Goal: Communication & Community: Answer question/provide support

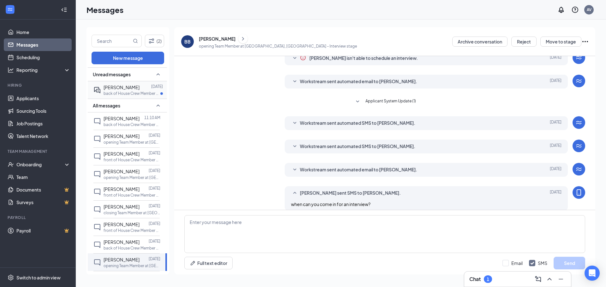
scroll to position [33, 0]
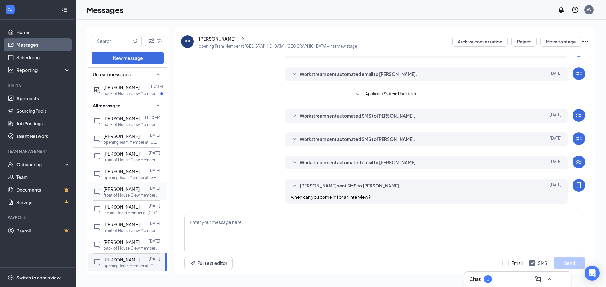
drag, startPoint x: 135, startPoint y: 160, endPoint x: 137, endPoint y: 200, distance: 40.7
click at [135, 160] on p "front of House Crew Member at [GEOGRAPHIC_DATA], [GEOGRAPHIC_DATA]" at bounding box center [131, 159] width 57 height 5
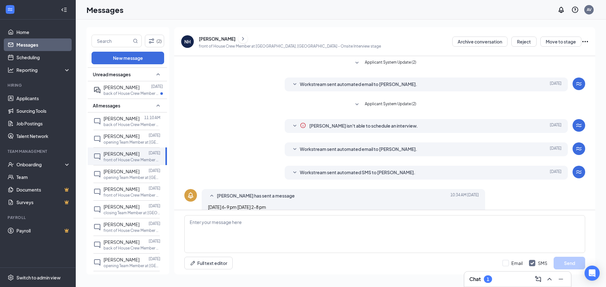
scroll to position [10, 0]
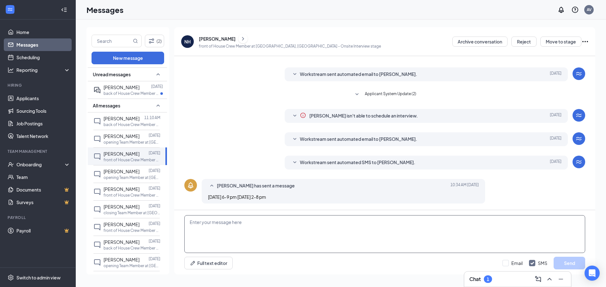
click at [232, 237] on textarea at bounding box center [384, 234] width 401 height 38
type textarea "could you come in [DATE] for an interview?"
click at [572, 260] on button "Send" at bounding box center [569, 263] width 32 height 13
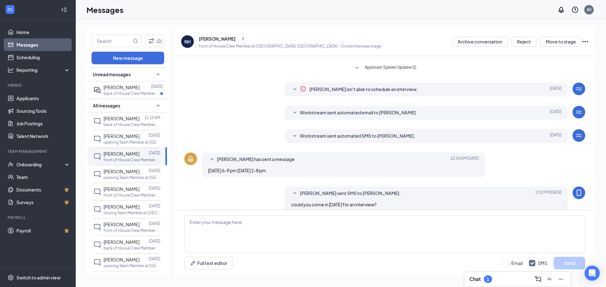
scroll to position [44, 0]
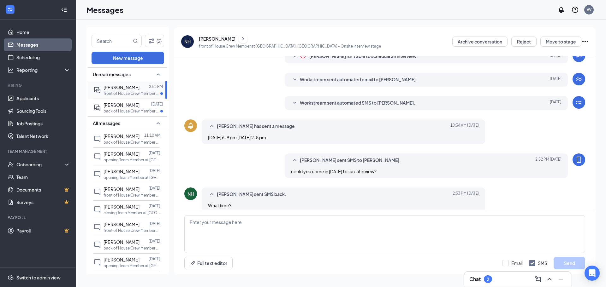
scroll to position [98, 0]
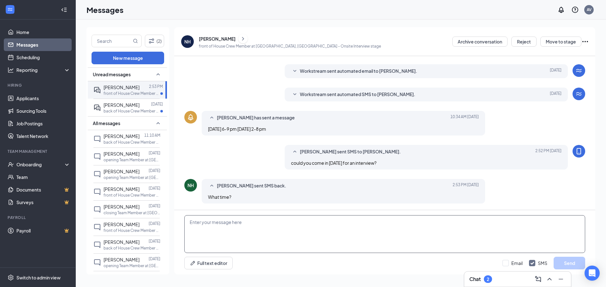
click at [241, 235] on textarea at bounding box center [384, 234] width 401 height 38
type textarea "w"
type textarea "anytime between 2-4?"
click at [572, 261] on button "Send" at bounding box center [569, 263] width 32 height 13
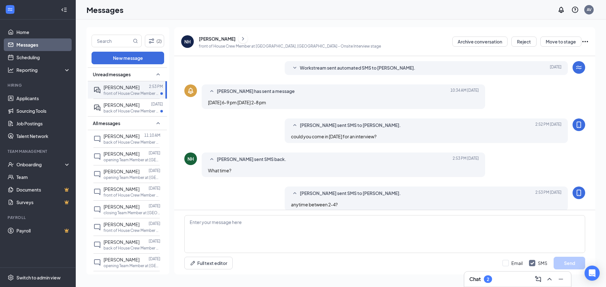
scroll to position [132, 0]
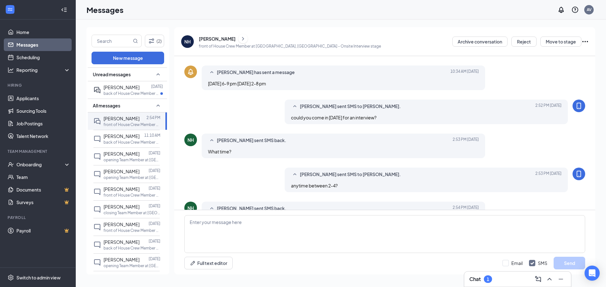
scroll to position [125, 0]
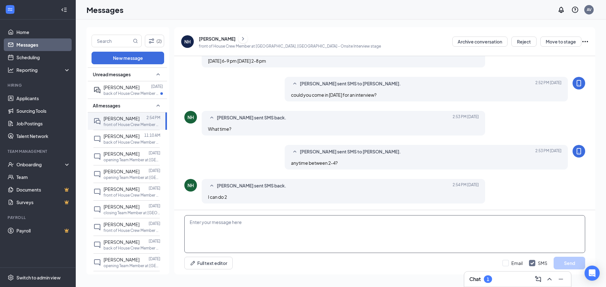
click at [196, 227] on textarea at bounding box center [384, 234] width 401 height 38
type textarea "awesome! ask for [PERSON_NAME] or lex! [STREET_ADDRESS]"
click at [569, 261] on button "Send" at bounding box center [569, 263] width 32 height 13
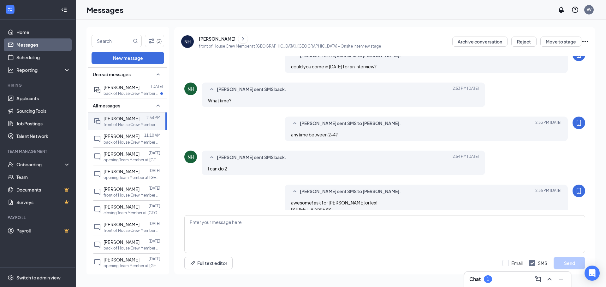
scroll to position [166, 0]
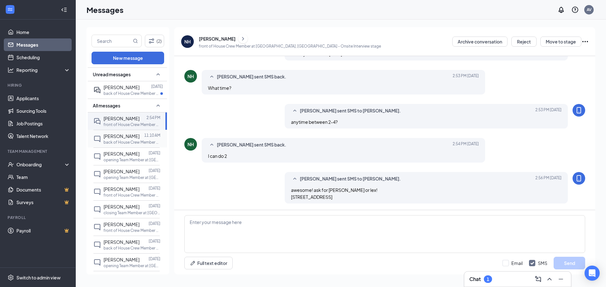
click at [127, 139] on div "[PERSON_NAME]" at bounding box center [121, 136] width 36 height 7
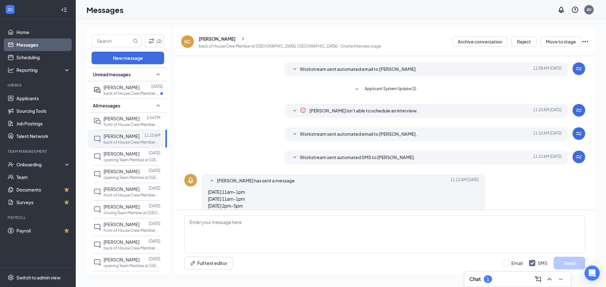
scroll to position [24, 0]
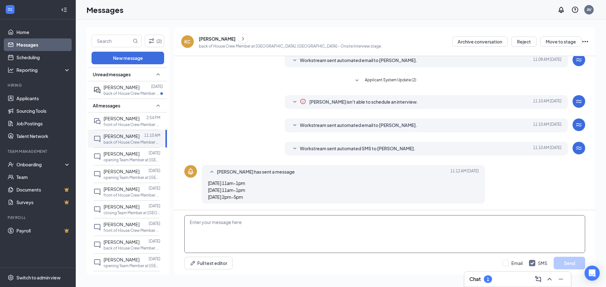
click at [220, 241] on textarea at bounding box center [384, 234] width 401 height 38
drag, startPoint x: 354, startPoint y: 232, endPoint x: 180, endPoint y: 217, distance: 174.4
click at [180, 217] on div "when can you come in for an interview? Full text editor Email SMS Send" at bounding box center [384, 242] width 421 height 64
type textarea "when can you come in for an interview?"
click at [572, 265] on button "Send" at bounding box center [569, 263] width 32 height 13
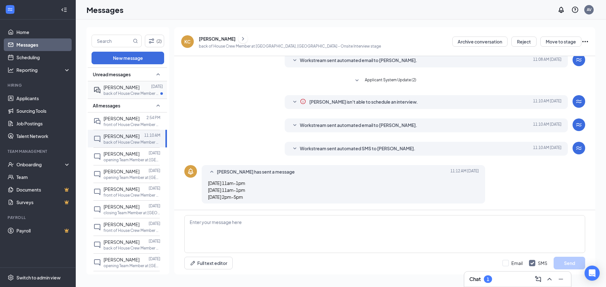
click at [123, 86] on span "[PERSON_NAME]" at bounding box center [121, 88] width 36 height 6
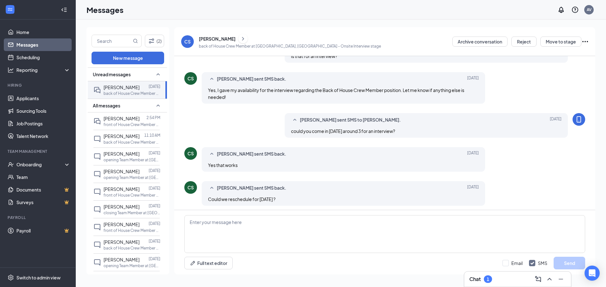
scroll to position [166, 0]
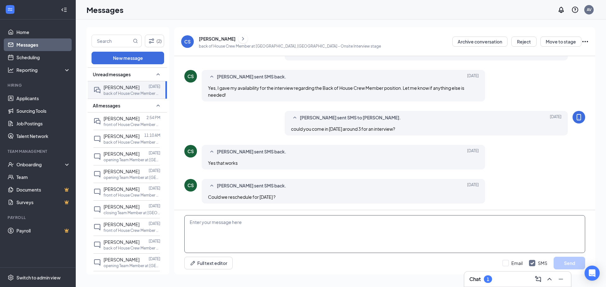
click at [214, 236] on textarea at bounding box center [384, 234] width 401 height 38
type textarea "yes"
click at [553, 257] on div "Email SMS Send" at bounding box center [543, 263] width 83 height 13
click at [559, 259] on button "Send" at bounding box center [569, 263] width 32 height 13
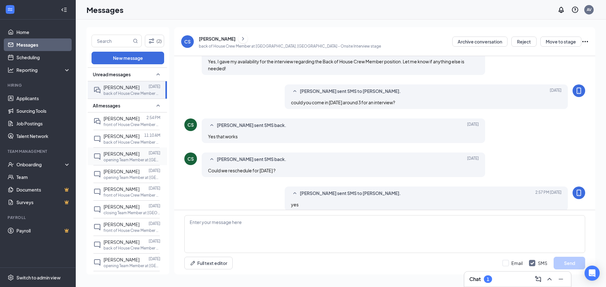
scroll to position [200, 0]
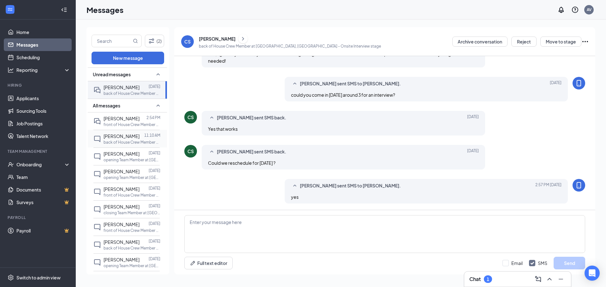
click at [126, 140] on p "back of House Crew Member at [GEOGRAPHIC_DATA], [GEOGRAPHIC_DATA]" at bounding box center [131, 142] width 57 height 5
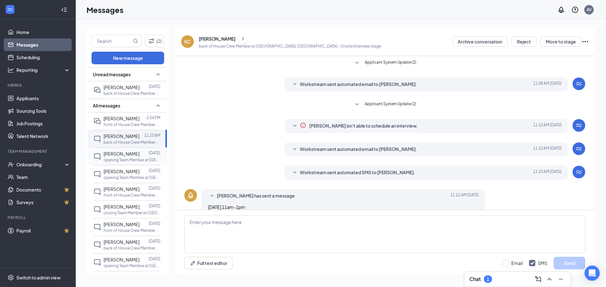
scroll to position [58, 0]
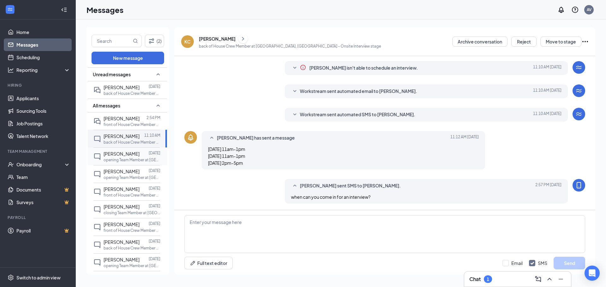
click at [126, 155] on span "[PERSON_NAME]" at bounding box center [121, 154] width 36 height 6
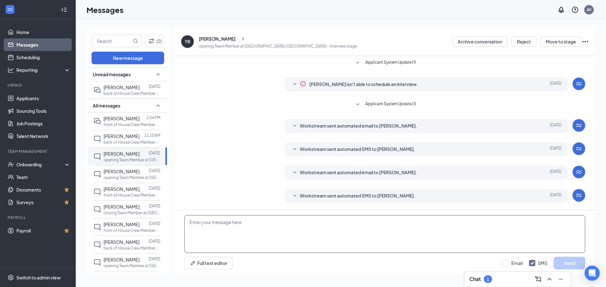
paste textarea "when can you come in for an interview?"
type textarea "when can you come in for an interview?"
click at [563, 262] on button "Send" at bounding box center [569, 263] width 32 height 13
click at [119, 175] on div "[PERSON_NAME]" at bounding box center [121, 171] width 36 height 7
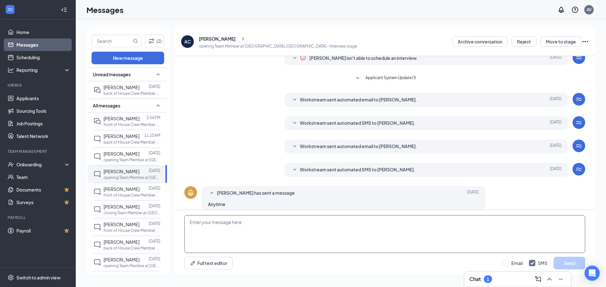
scroll to position [33, 0]
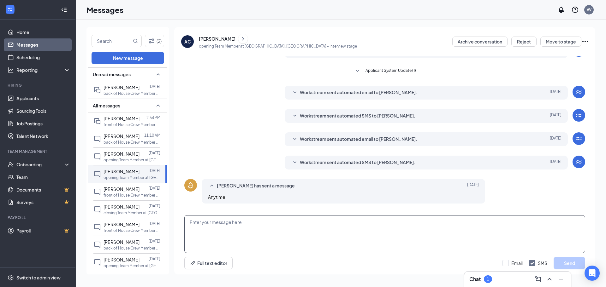
click at [228, 224] on textarea at bounding box center [384, 234] width 401 height 38
paste textarea "when can you come in for an interview?"
type textarea "when can you come in for an interview?"
click at [565, 260] on button "Send" at bounding box center [569, 263] width 32 height 13
click at [120, 194] on p "front of House Crew Member at [GEOGRAPHIC_DATA], [GEOGRAPHIC_DATA]" at bounding box center [131, 195] width 57 height 5
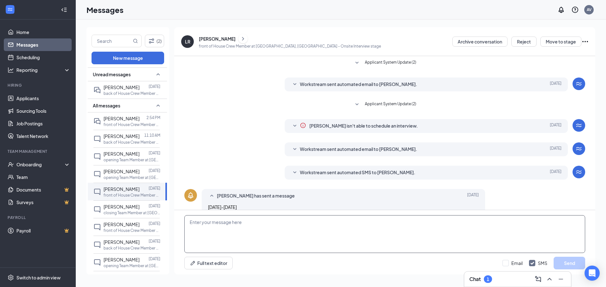
scroll to position [10, 0]
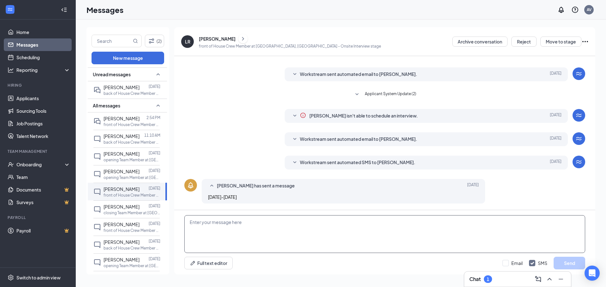
paste textarea "when can you come in for an interview?"
type textarea "when can you come in for an interview?"
click at [564, 261] on button "Send" at bounding box center [569, 263] width 32 height 13
click at [115, 212] on p "closing Team Member at [GEOGRAPHIC_DATA], [GEOGRAPHIC_DATA]" at bounding box center [131, 212] width 57 height 5
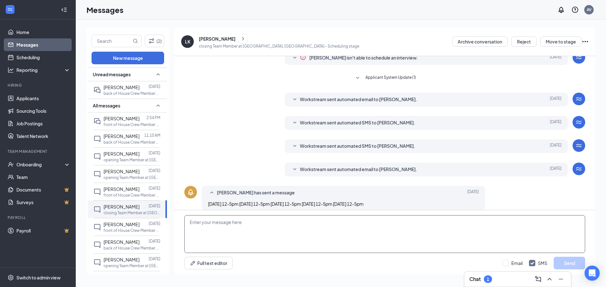
scroll to position [33, 0]
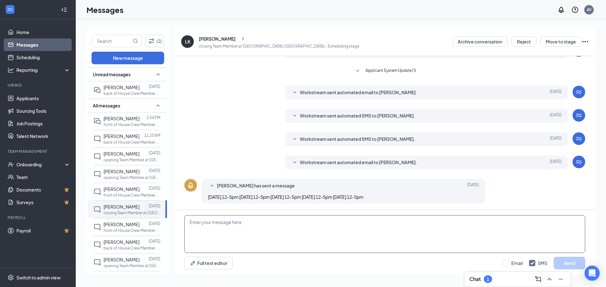
paste textarea "when can you come in for an interview?"
type textarea "when can you come in for an interview?"
click at [570, 263] on button "Send" at bounding box center [569, 263] width 32 height 13
click at [115, 231] on p "front of House Crew Member at [GEOGRAPHIC_DATA], [GEOGRAPHIC_DATA]" at bounding box center [131, 230] width 57 height 5
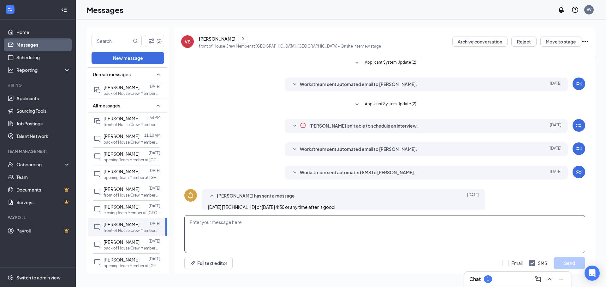
scroll to position [10, 0]
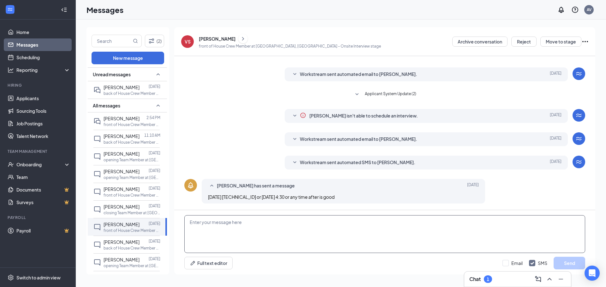
paste textarea "when can you come in for an interview?"
type textarea "when can you come in for an interview?"
click at [569, 261] on button "Send" at bounding box center [569, 263] width 32 height 13
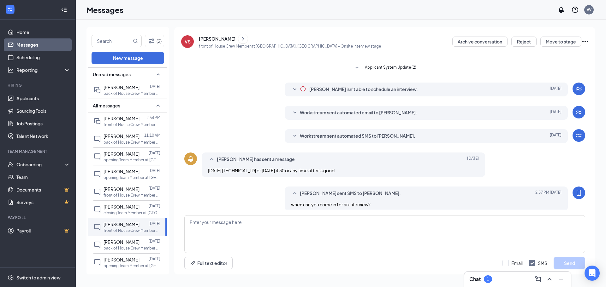
scroll to position [44, 0]
